Goal: Information Seeking & Learning: Find specific fact

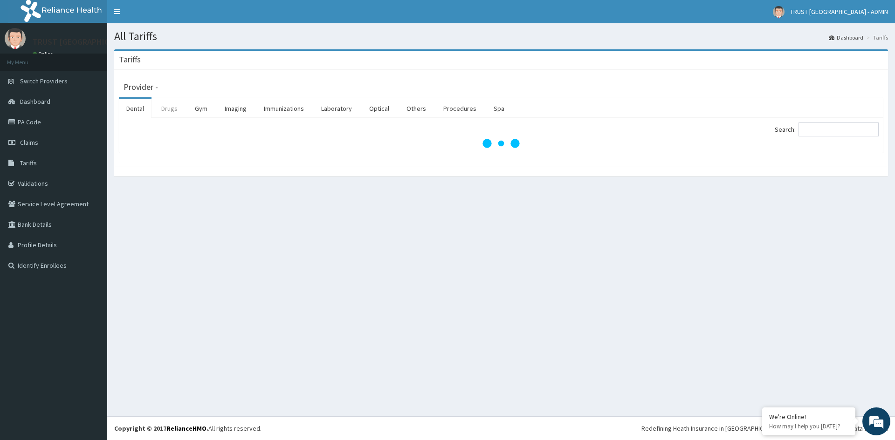
click at [166, 111] on link "Drugs" at bounding box center [169, 109] width 31 height 20
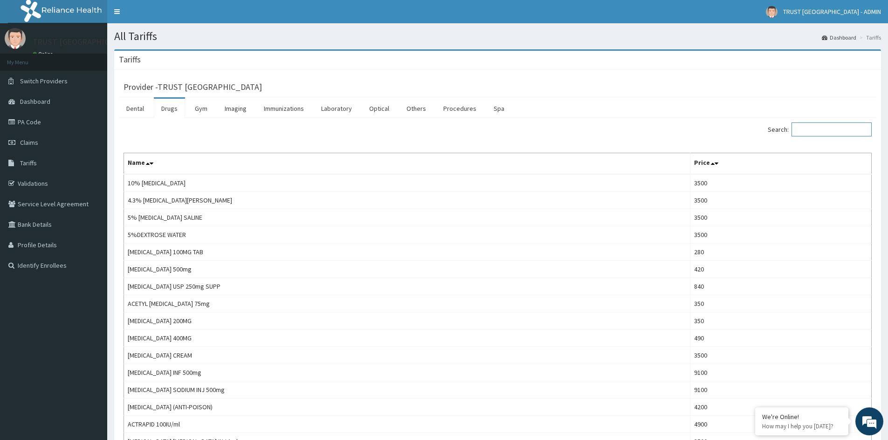
click at [805, 133] on input "Search:" at bounding box center [831, 130] width 80 height 14
paste input "AUZIFLORA"
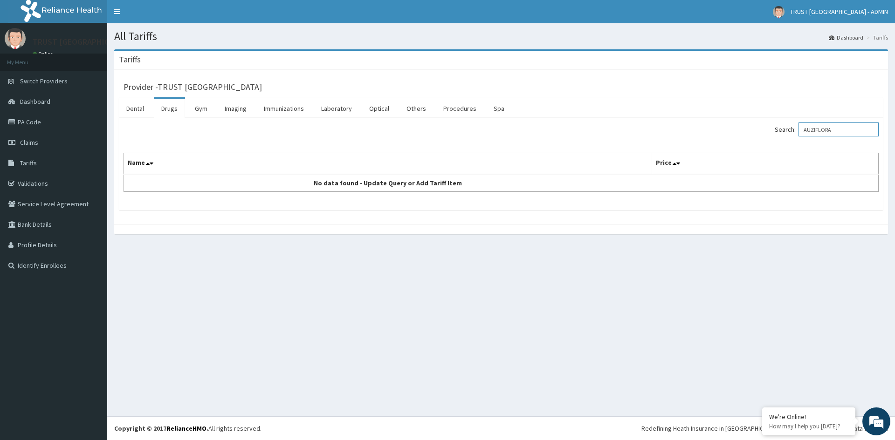
drag, startPoint x: 851, startPoint y: 129, endPoint x: 770, endPoint y: 141, distance: 81.5
click at [770, 141] on div "Search: AUZIFLORA Name Price No data found - Update Query or Add Tariff Item" at bounding box center [501, 157] width 755 height 69
paste input "uziflora"
drag, startPoint x: 858, startPoint y: 134, endPoint x: 784, endPoint y: 134, distance: 74.1
click at [784, 134] on label "Search: Auziflora" at bounding box center [827, 130] width 104 height 14
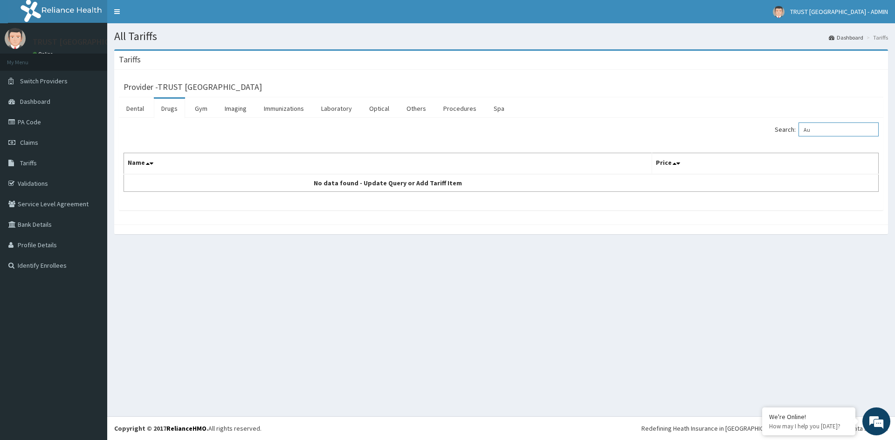
type input "A"
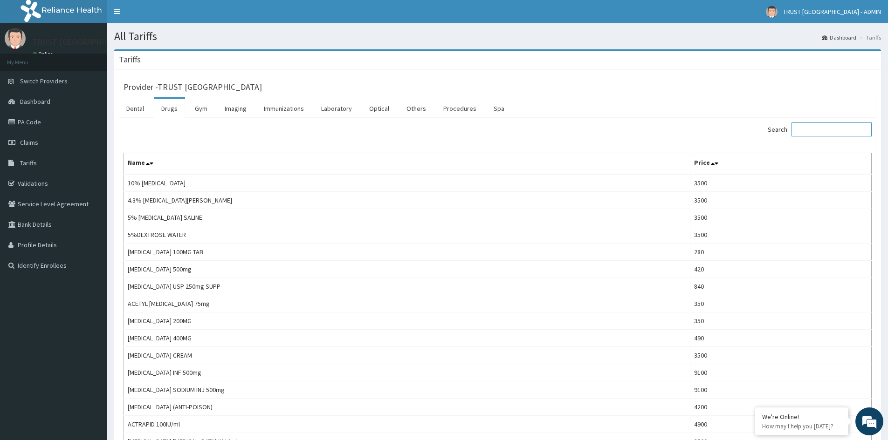
click at [831, 129] on input "Search:" at bounding box center [831, 130] width 80 height 14
paste input "ARTEETHER"
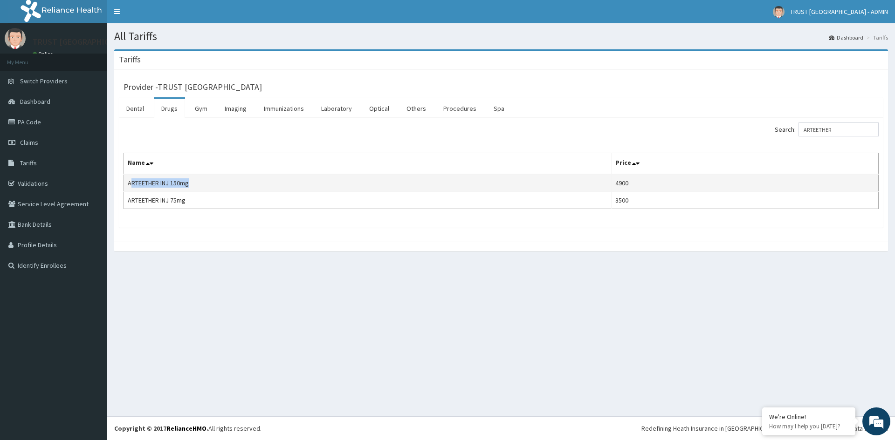
drag, startPoint x: 194, startPoint y: 183, endPoint x: 131, endPoint y: 189, distance: 63.6
click at [131, 189] on td "ARTEETHER INJ 150mg" at bounding box center [368, 183] width 488 height 18
click at [197, 186] on td "ARTEETHER INJ 150mg" at bounding box center [368, 183] width 488 height 18
drag, startPoint x: 201, startPoint y: 184, endPoint x: 128, endPoint y: 187, distance: 73.2
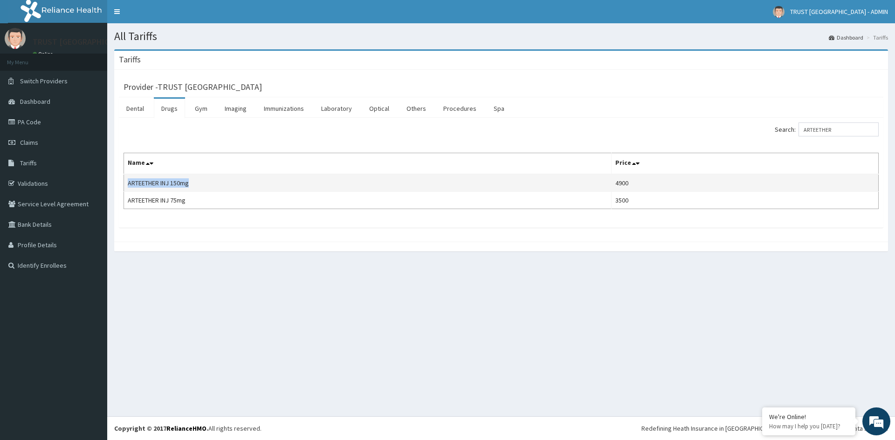
click at [128, 187] on td "ARTEETHER INJ 150mg" at bounding box center [368, 183] width 488 height 18
copy td "ARTEETHER INJ 150mg"
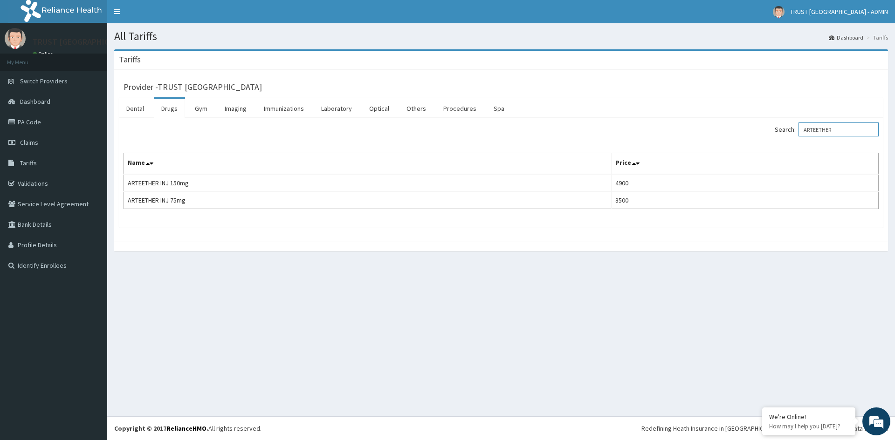
drag, startPoint x: 864, startPoint y: 137, endPoint x: 709, endPoint y: 133, distance: 154.8
click at [714, 133] on div "Search: ARTEETHER" at bounding box center [693, 131] width 371 height 16
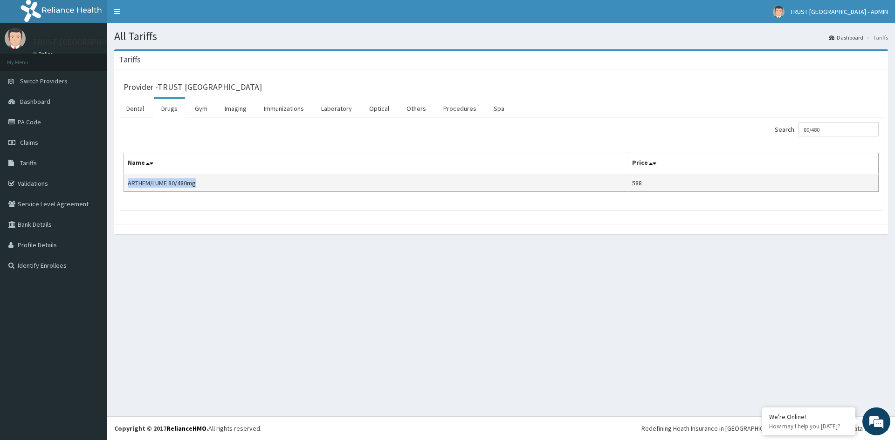
drag, startPoint x: 203, startPoint y: 186, endPoint x: 126, endPoint y: 186, distance: 76.9
click at [126, 186] on td "ARTHEM/LUME 80/480mg" at bounding box center [376, 183] width 504 height 18
copy td "ARTHEM/LUME 80/480mg"
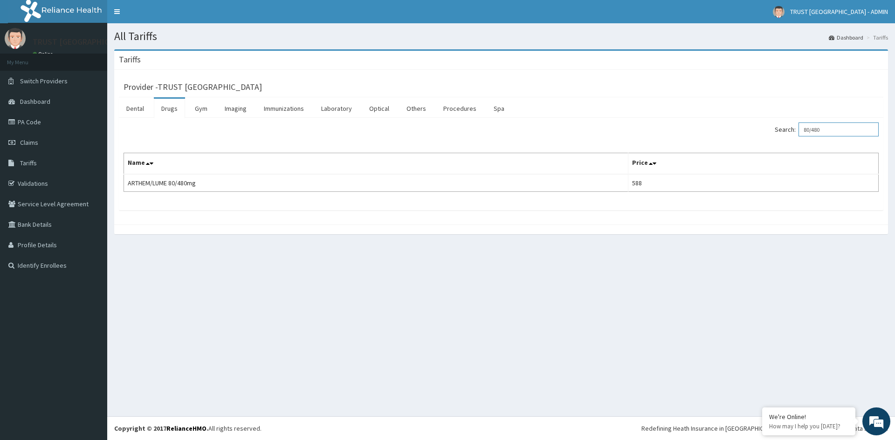
drag, startPoint x: 845, startPoint y: 132, endPoint x: 741, endPoint y: 132, distance: 104.4
click at [741, 132] on div "Search: 80/480" at bounding box center [693, 131] width 371 height 16
paste input "PARACETAMOL"
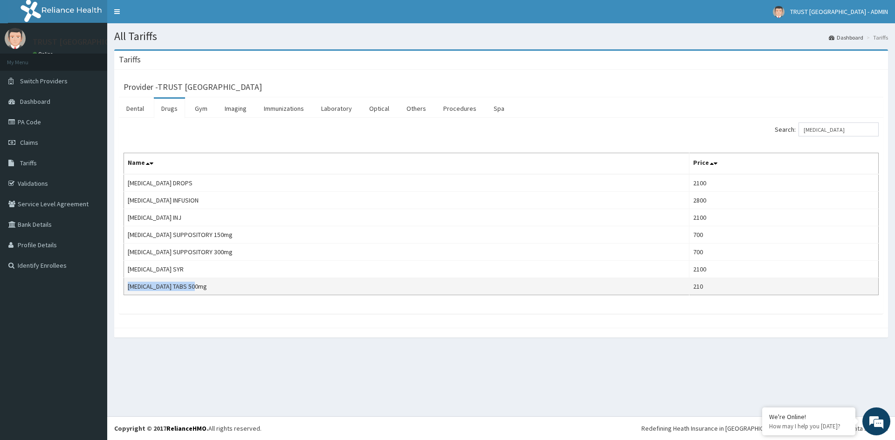
drag, startPoint x: 215, startPoint y: 288, endPoint x: 125, endPoint y: 289, distance: 89.5
click at [125, 289] on td "PARACETAMOL TABS 500mg" at bounding box center [406, 286] width 565 height 17
copy td "PARACETAMOL TABS 500mg"
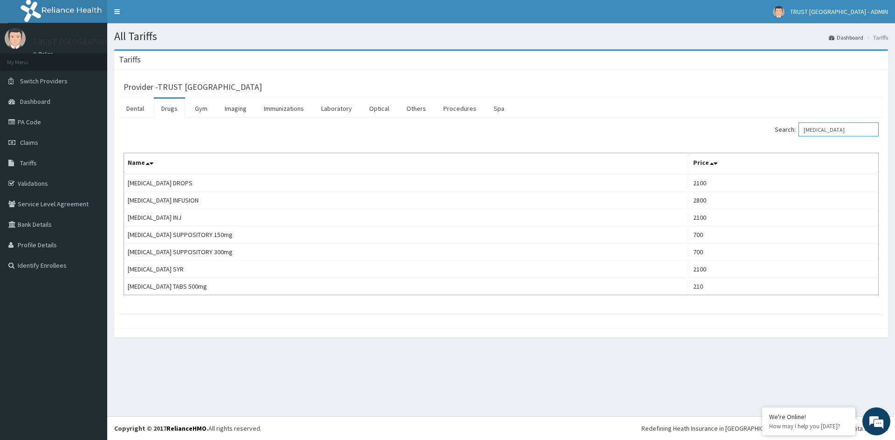
drag, startPoint x: 844, startPoint y: 132, endPoint x: 771, endPoint y: 132, distance: 72.7
click at [771, 132] on div "Search: PARACETAMOL" at bounding box center [693, 131] width 371 height 16
paste input "OMEPRAZOLE"
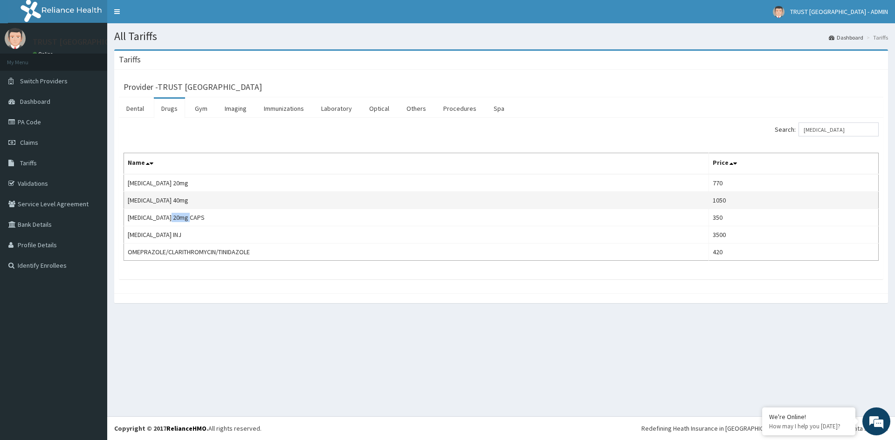
drag, startPoint x: 201, startPoint y: 219, endPoint x: 195, endPoint y: 194, distance: 25.9
click at [178, 215] on td "OMEPRAZOLE 20mg CAPS" at bounding box center [416, 217] width 585 height 17
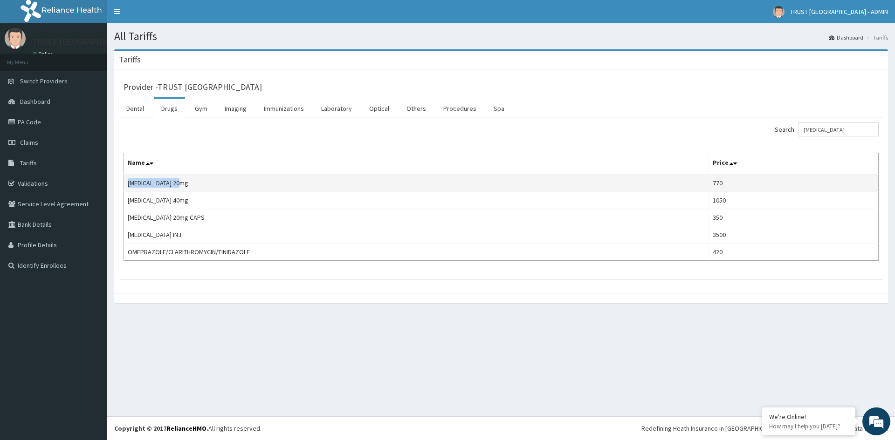
drag, startPoint x: 197, startPoint y: 186, endPoint x: 127, endPoint y: 185, distance: 69.9
click at [127, 185] on td "ESOMEPRAZOLE 20mg" at bounding box center [416, 183] width 585 height 18
copy td "ESOMEPRAZOLE 20mg"
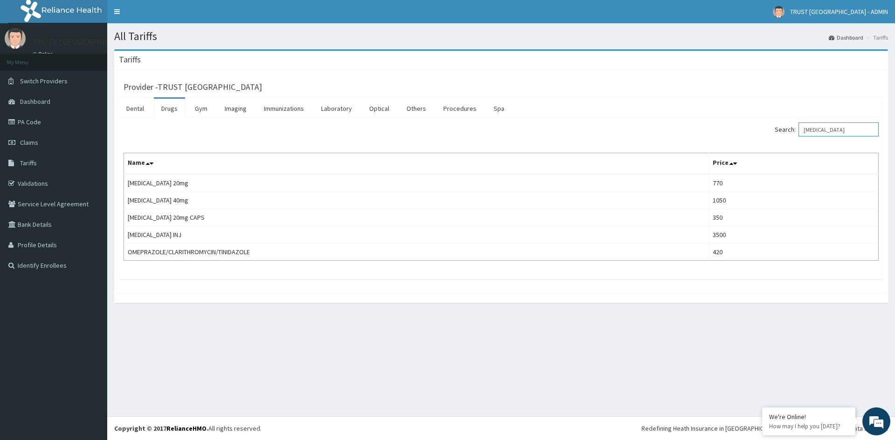
drag, startPoint x: 849, startPoint y: 133, endPoint x: 782, endPoint y: 134, distance: 67.1
click at [782, 134] on div "Search: OMEPRAZOLE" at bounding box center [693, 131] width 371 height 16
paste input "METOCLOPRAMID"
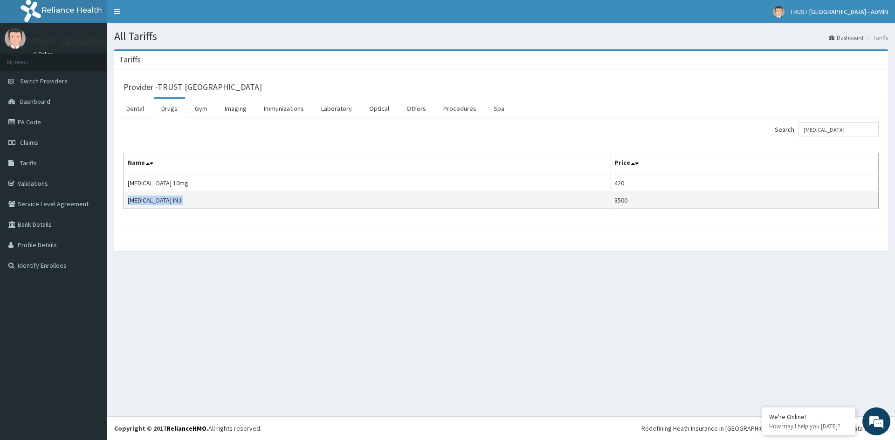
drag, startPoint x: 195, startPoint y: 198, endPoint x: 126, endPoint y: 206, distance: 69.4
click at [126, 206] on td "METOCLOPRAMIDE INJ." at bounding box center [367, 200] width 487 height 17
copy td "METOCLOPRAMIDE INJ."
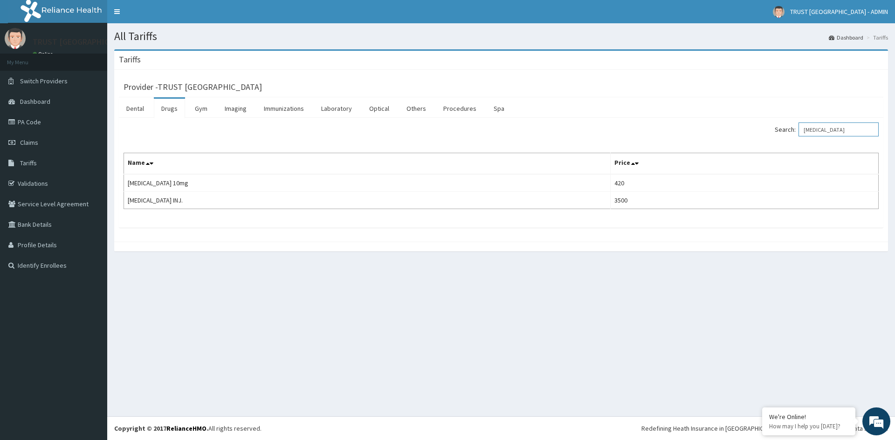
drag, startPoint x: 860, startPoint y: 128, endPoint x: 770, endPoint y: 133, distance: 90.1
click at [770, 133] on div "Search: METOCLOPRAMIDE" at bounding box center [693, 131] width 371 height 16
paste input "RELCER"
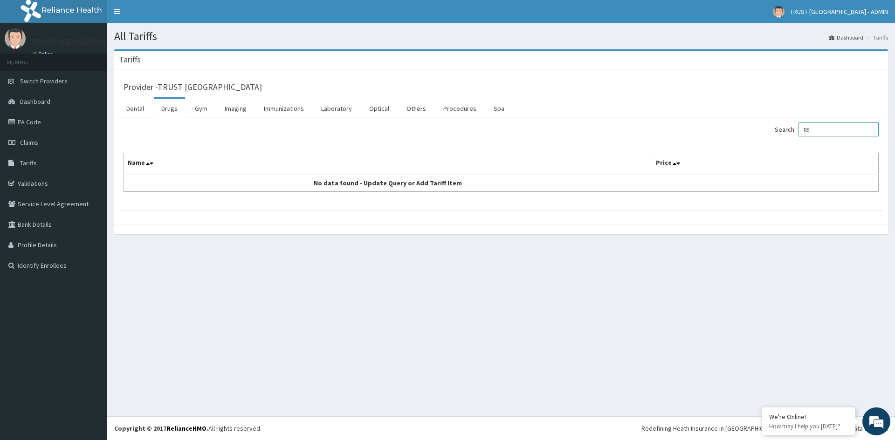
type input "R"
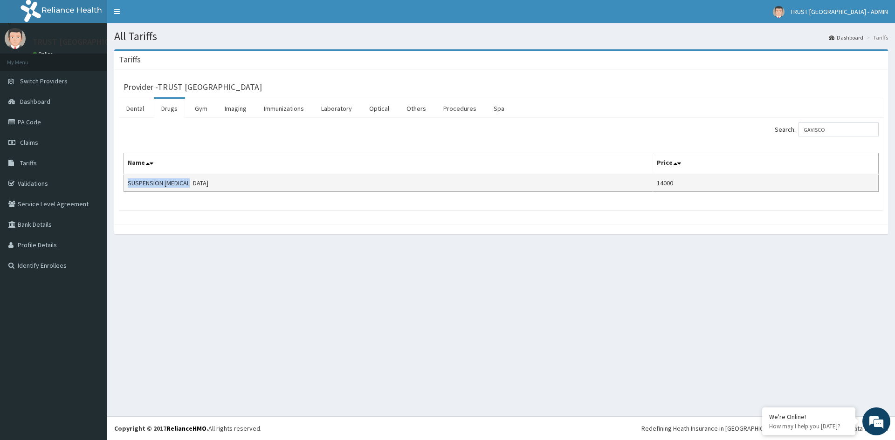
drag, startPoint x: 199, startPoint y: 186, endPoint x: 125, endPoint y: 188, distance: 74.6
click at [125, 188] on td "SUSPENSION GAVISCON" at bounding box center [388, 183] width 529 height 18
copy td "SUSPENSION GAVISCON"
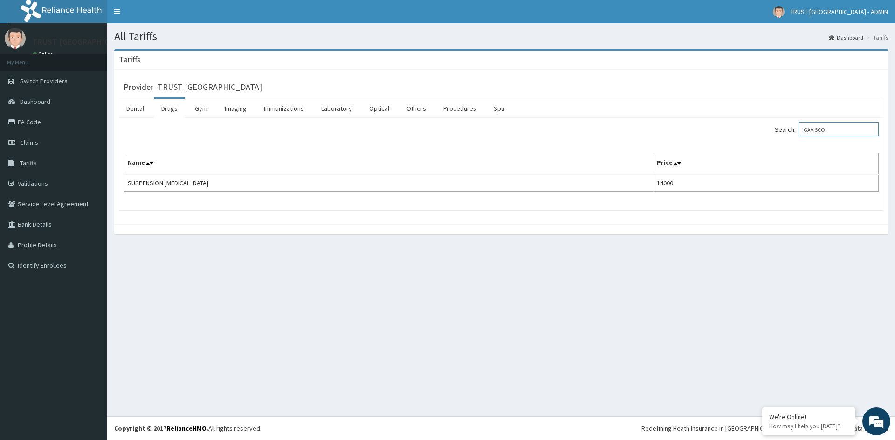
drag, startPoint x: 773, startPoint y: 130, endPoint x: 760, endPoint y: 129, distance: 13.5
click at [762, 130] on div "Search: GAVISCO" at bounding box center [693, 131] width 371 height 16
paste input "COCODAMOL"
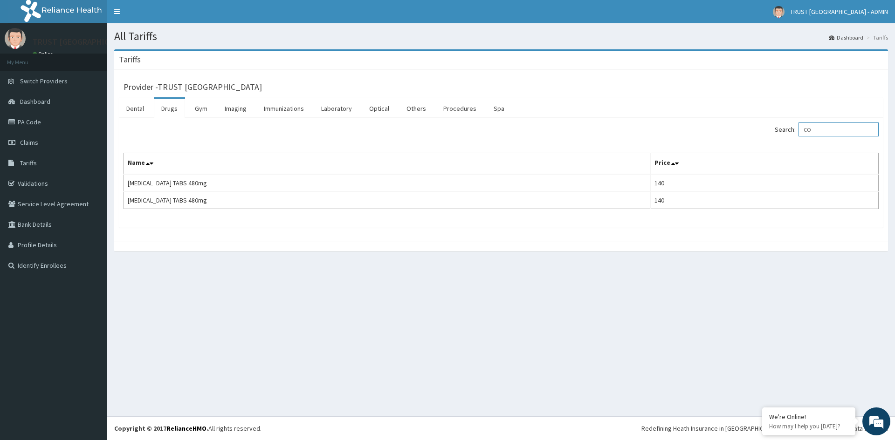
type input "C"
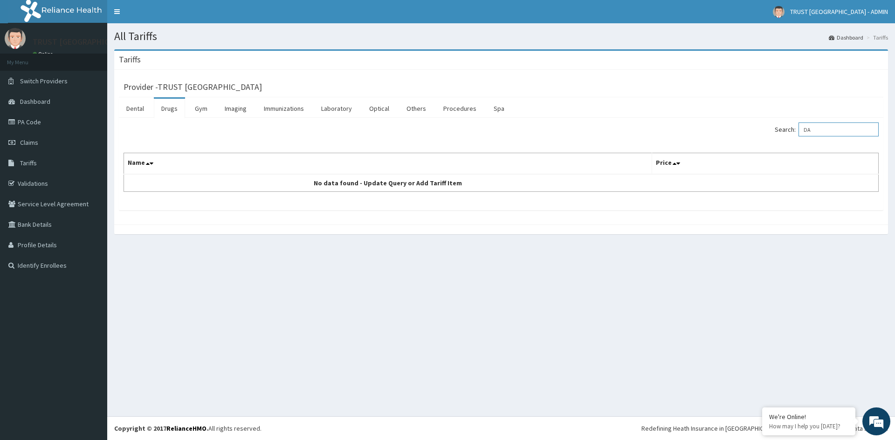
type input "D"
type input "P"
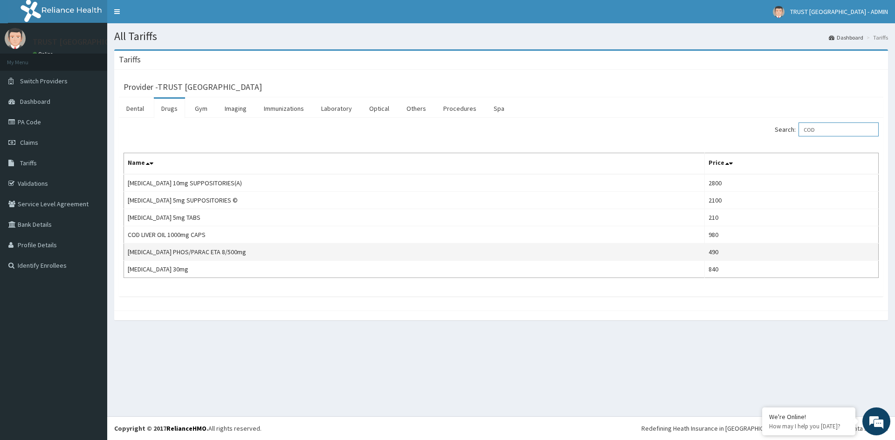
type input "COD"
drag, startPoint x: 239, startPoint y: 256, endPoint x: 125, endPoint y: 245, distance: 114.2
click at [125, 245] on td "CODEINE PHOS/PARAC ETA 8/500mg" at bounding box center [414, 252] width 581 height 17
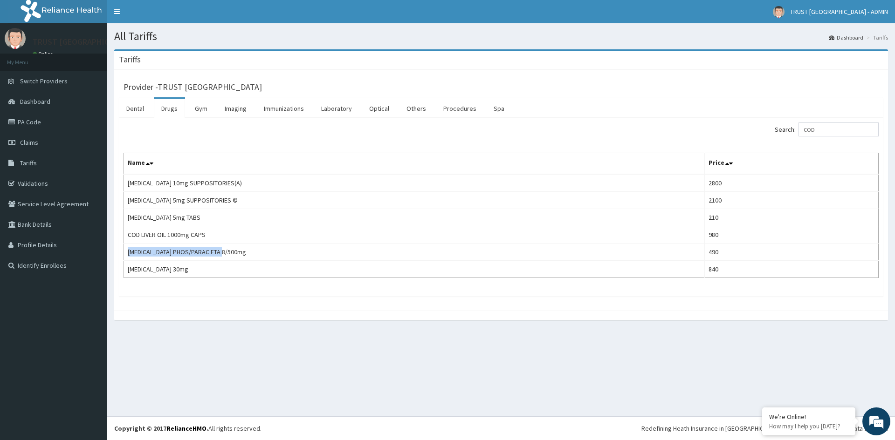
copy td "CODEINE PHOS/PARAC ETA 8/500mg"
click at [51, 15] on img at bounding box center [66, 11] width 116 height 23
click at [829, 10] on span "TRUST [GEOGRAPHIC_DATA] - ADMIN" at bounding box center [839, 11] width 98 height 8
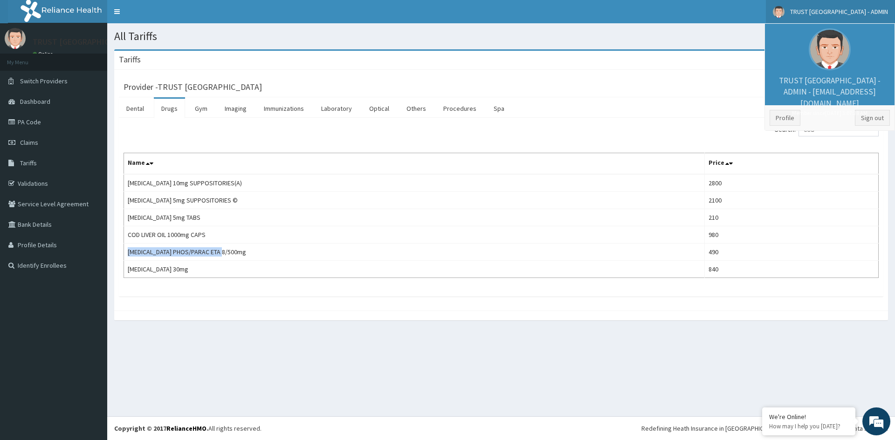
click at [57, 8] on img at bounding box center [66, 11] width 116 height 23
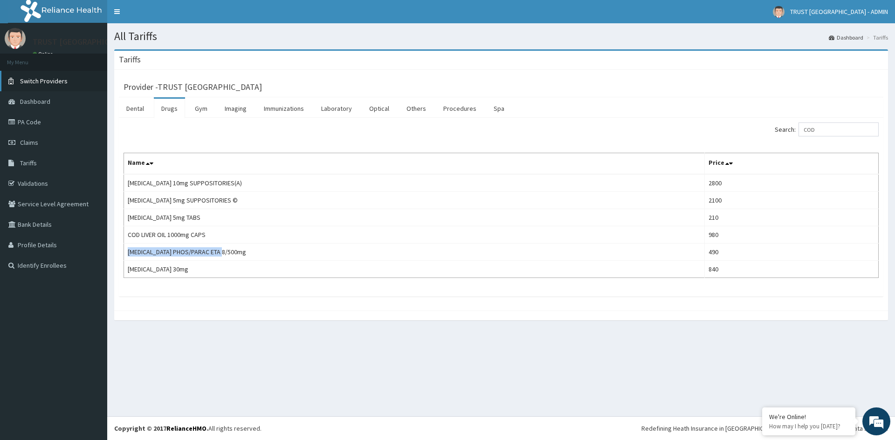
click at [41, 81] on span "Switch Providers" at bounding box center [44, 81] width 48 height 8
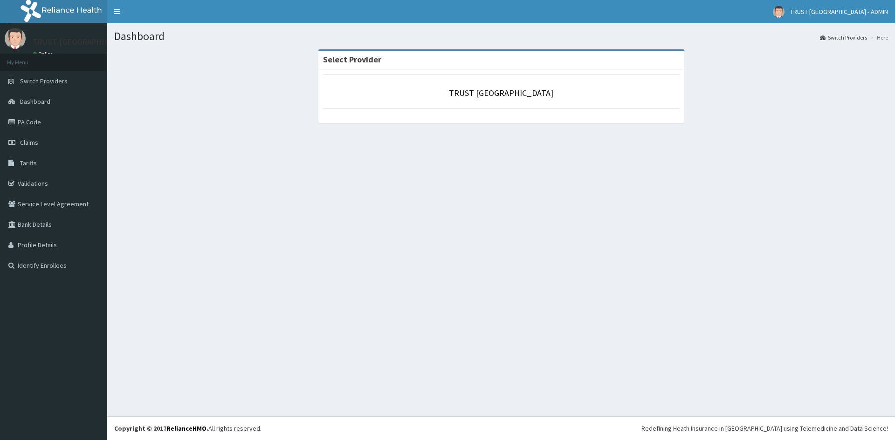
click at [35, 103] on span "Dashboard" at bounding box center [35, 101] width 30 height 8
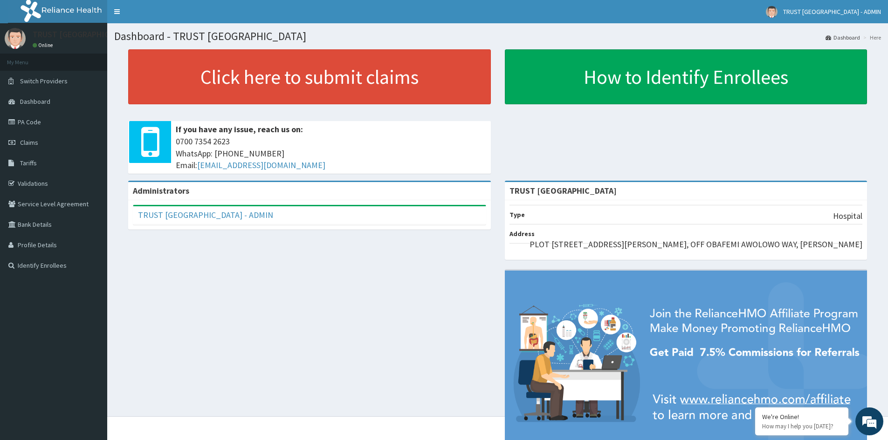
click at [287, 257] on div "Administrators TRUST CHARITOS HOSPITAL - ADMIN Full Name TRUST CHARITOS HOSPITA…" at bounding box center [497, 325] width 767 height 289
